Goal: Navigation & Orientation: Find specific page/section

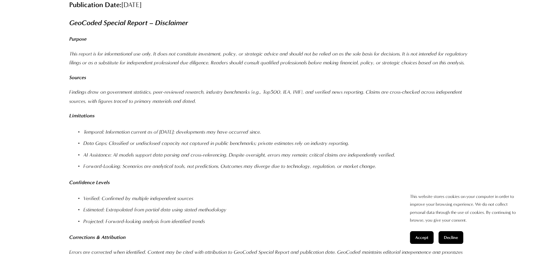
scroll to position [8590, 0]
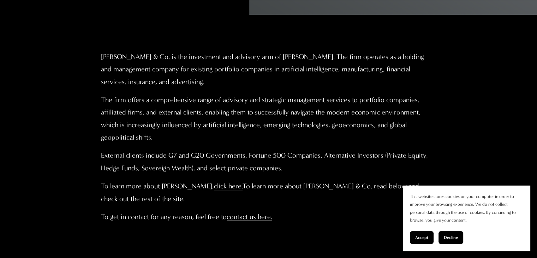
scroll to position [397, 0]
